Goal: Information Seeking & Learning: Stay updated

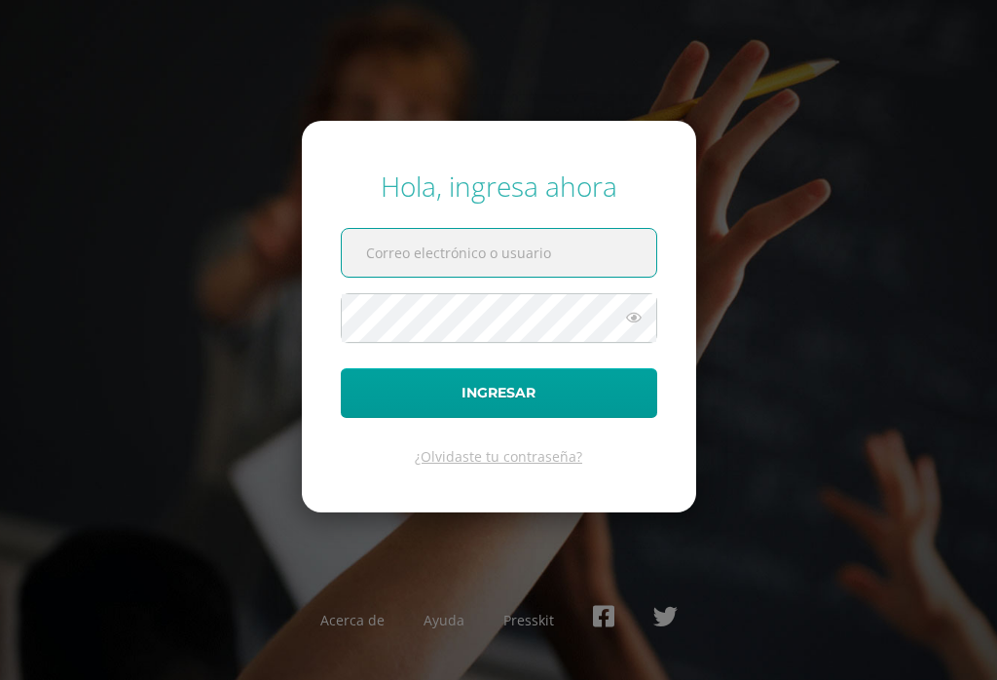
type input "2022554@colegiobelga.edu.gt"
click at [499, 408] on button "Ingresar" at bounding box center [499, 393] width 317 height 50
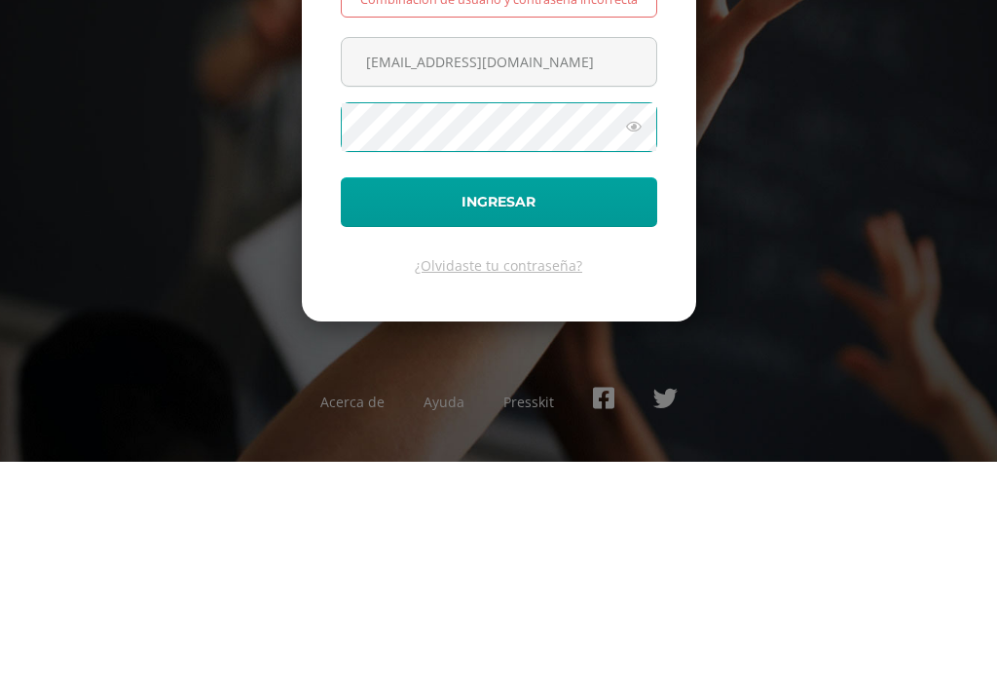
click at [598, 395] on button "Ingresar" at bounding box center [499, 420] width 317 height 50
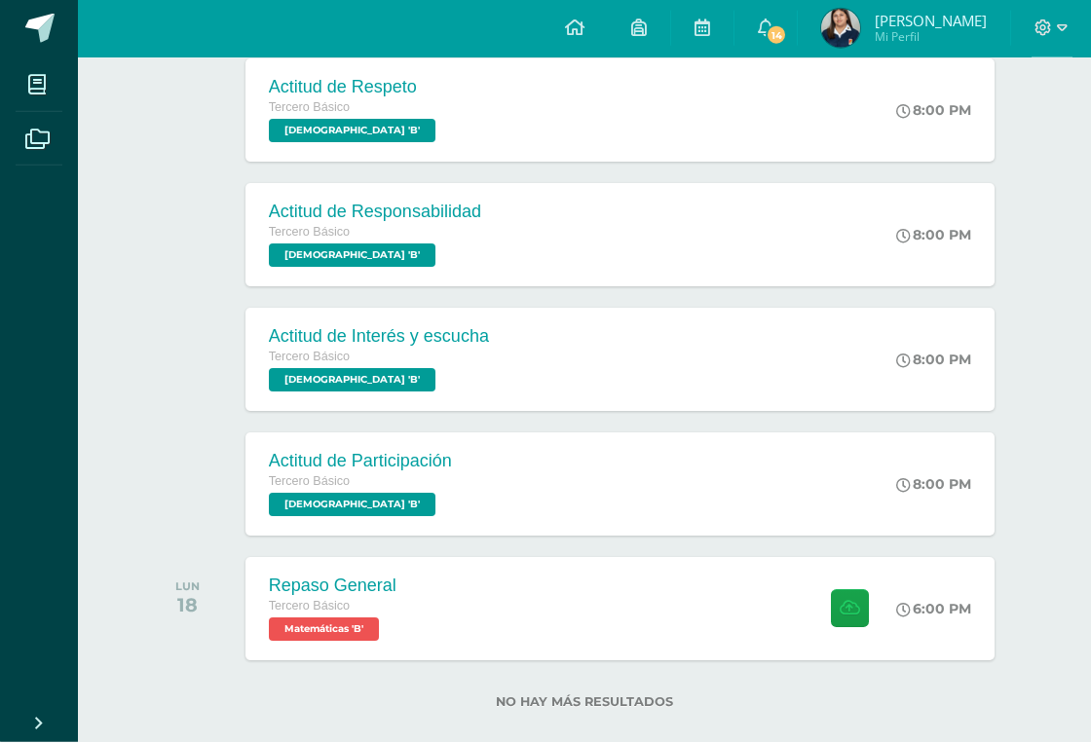
scroll to position [1198, 0]
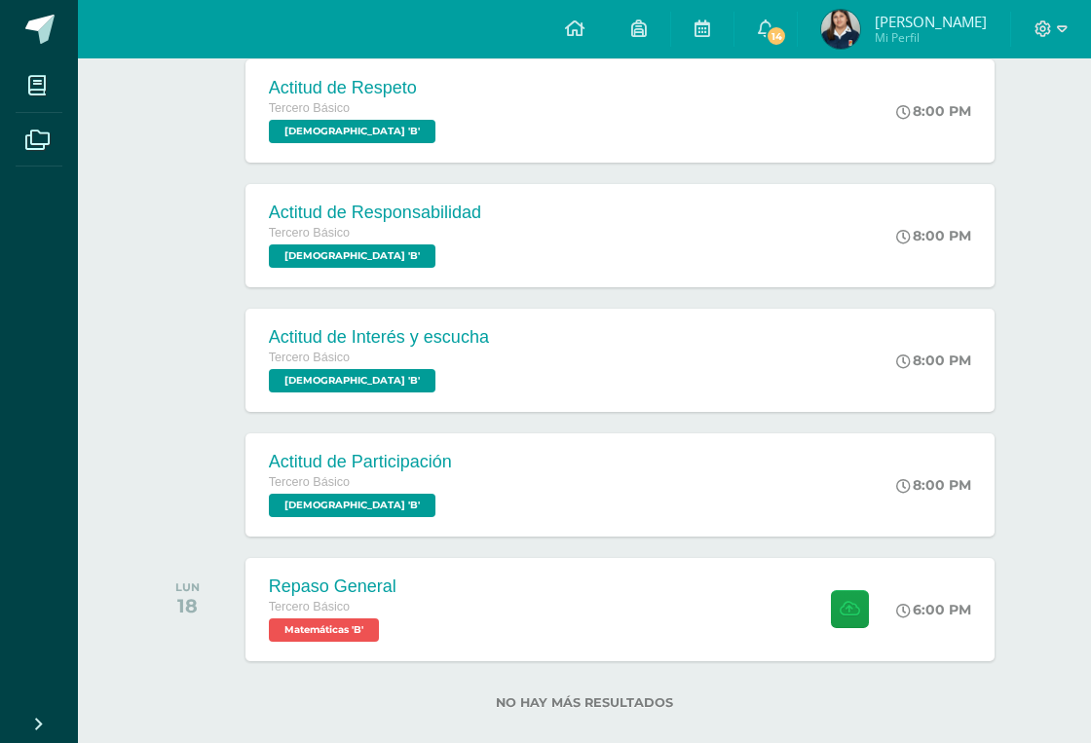
click at [766, 5] on link "14" at bounding box center [765, 29] width 62 height 58
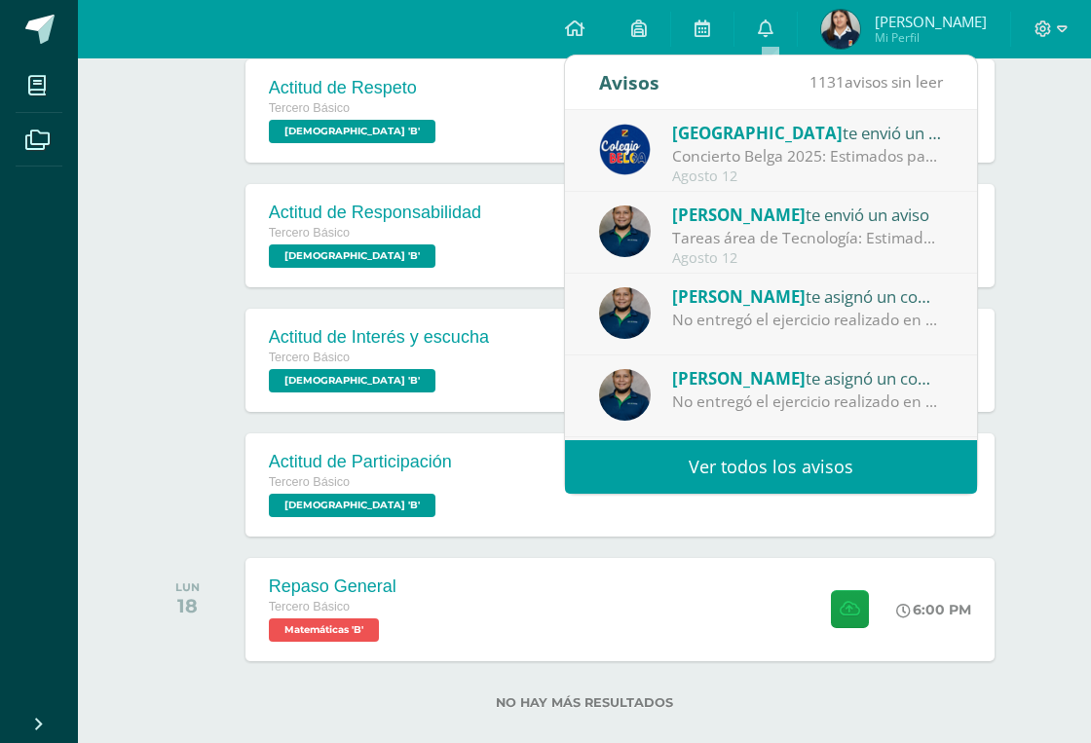
click at [713, 223] on span "[PERSON_NAME]" at bounding box center [738, 215] width 133 height 22
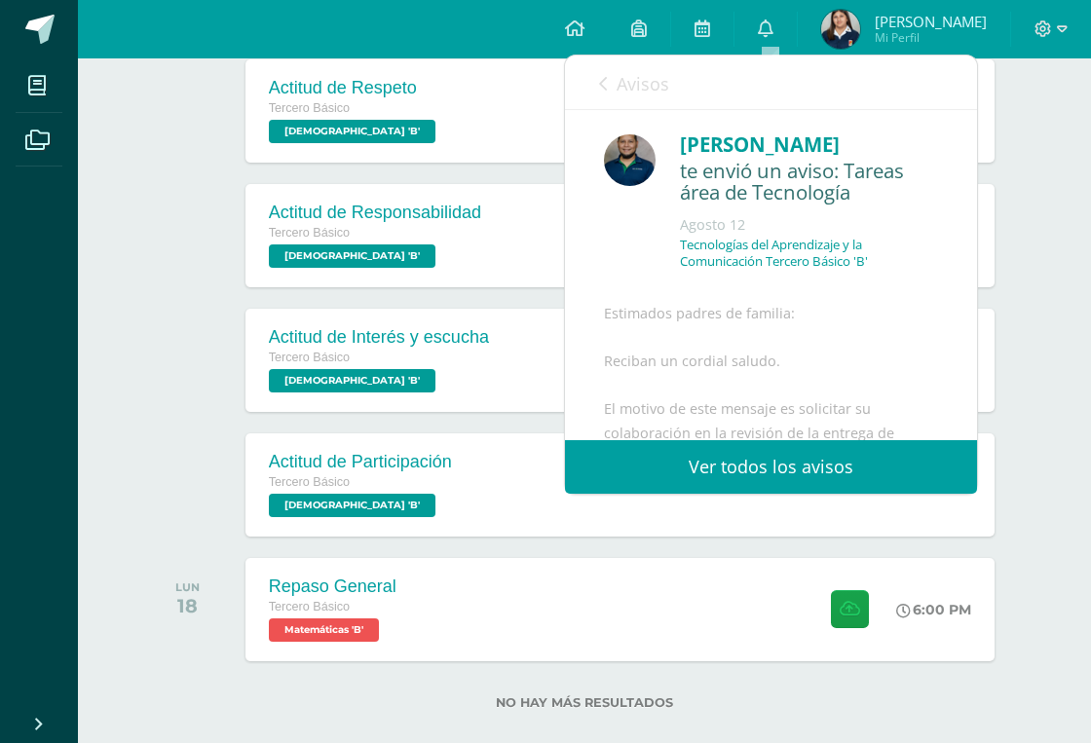
click at [702, 218] on div "Agosto 12" at bounding box center [809, 224] width 258 height 19
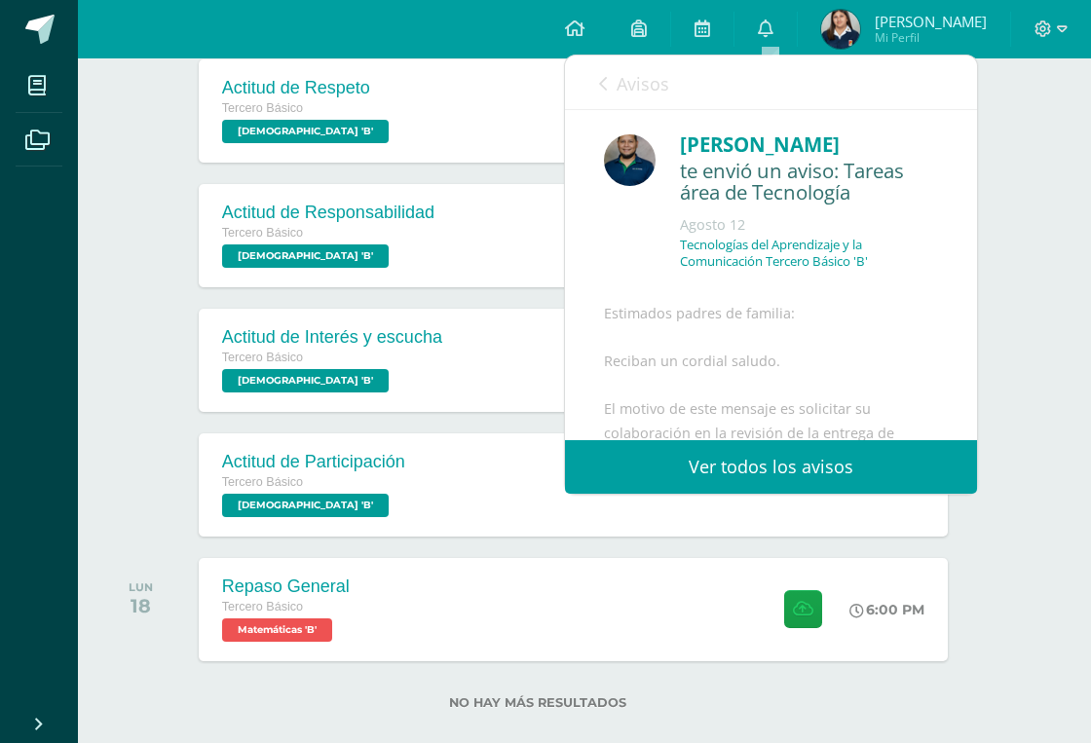
scroll to position [0, 0]
click at [593, 89] on div "Avisos 1130 avisos sin leer Avisos" at bounding box center [771, 83] width 412 height 55
click at [591, 100] on div "Avisos 1130 avisos sin leer Avisos" at bounding box center [771, 83] width 412 height 55
click at [575, 81] on div "Avisos 1130 avisos sin leer Avisos" at bounding box center [771, 83] width 412 height 55
click at [600, 91] on icon at bounding box center [603, 84] width 8 height 16
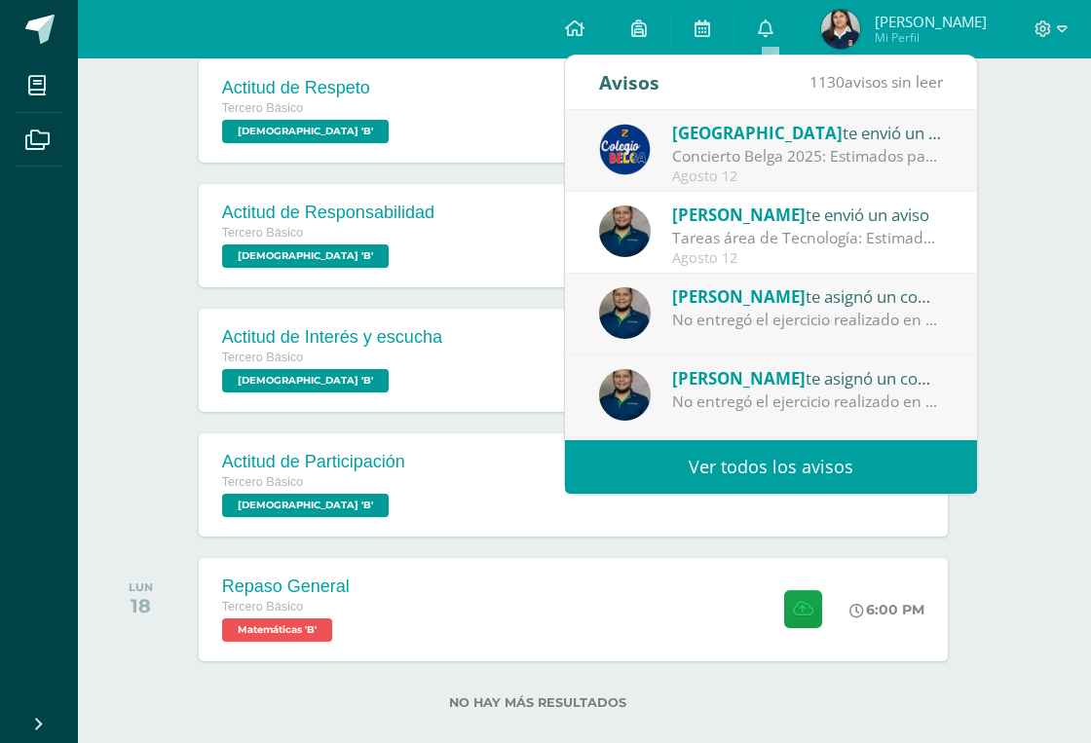
click at [678, 316] on div "No entregó el ejercicio realizado en clase. Puede entregar a más tardar el juev…" at bounding box center [807, 320] width 271 height 22
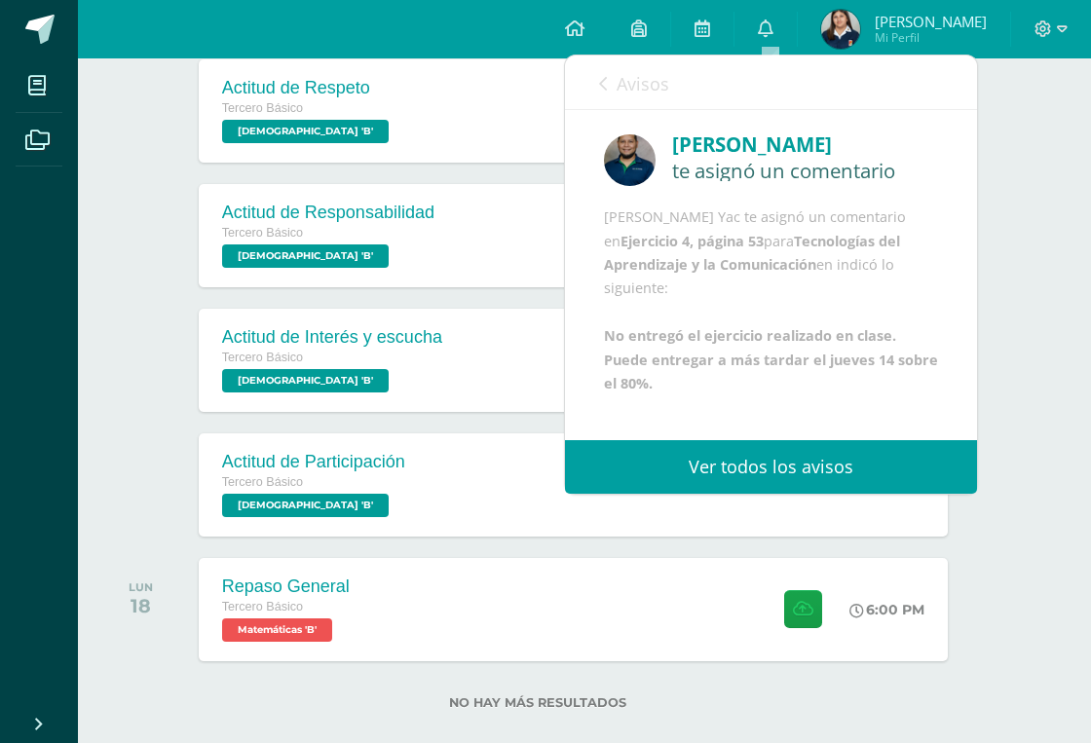
click at [763, 274] on b "Tecnologías del Aprendizaje y la Comunicación" at bounding box center [752, 253] width 296 height 42
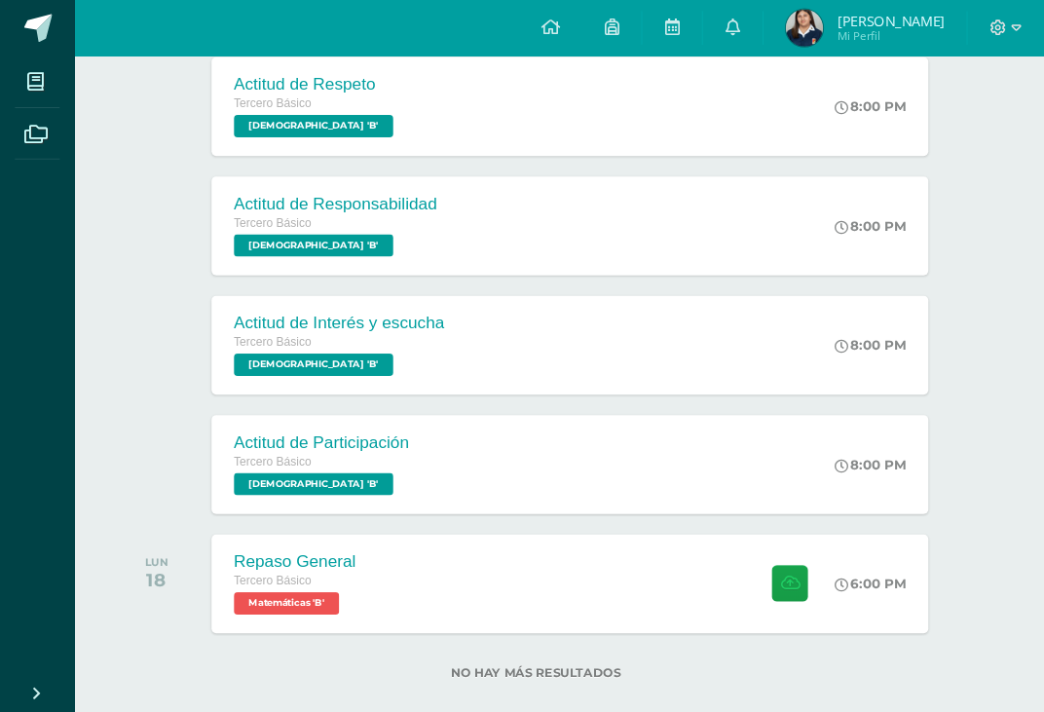
scroll to position [1265, 0]
